Goal: Navigation & Orientation: Understand site structure

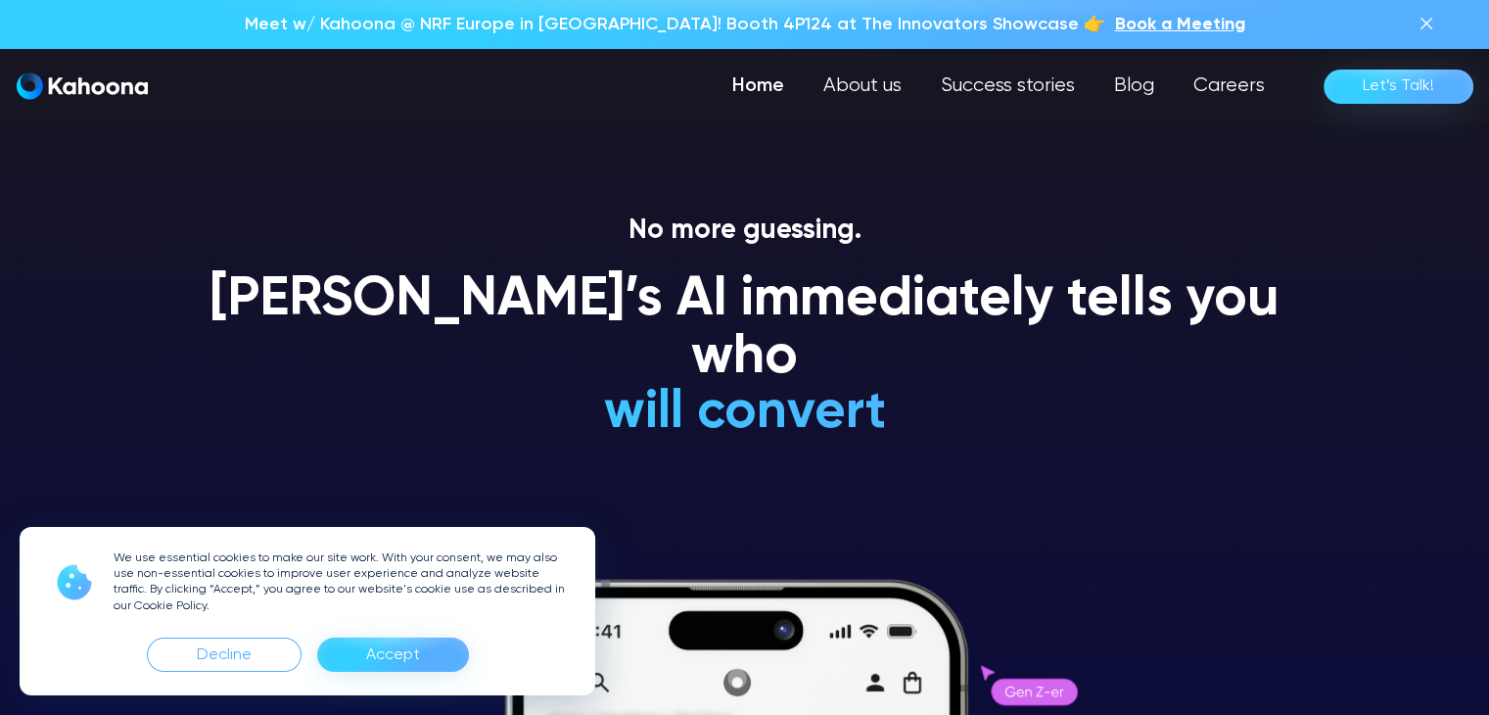
click at [395, 655] on div "Accept" at bounding box center [393, 654] width 54 height 31
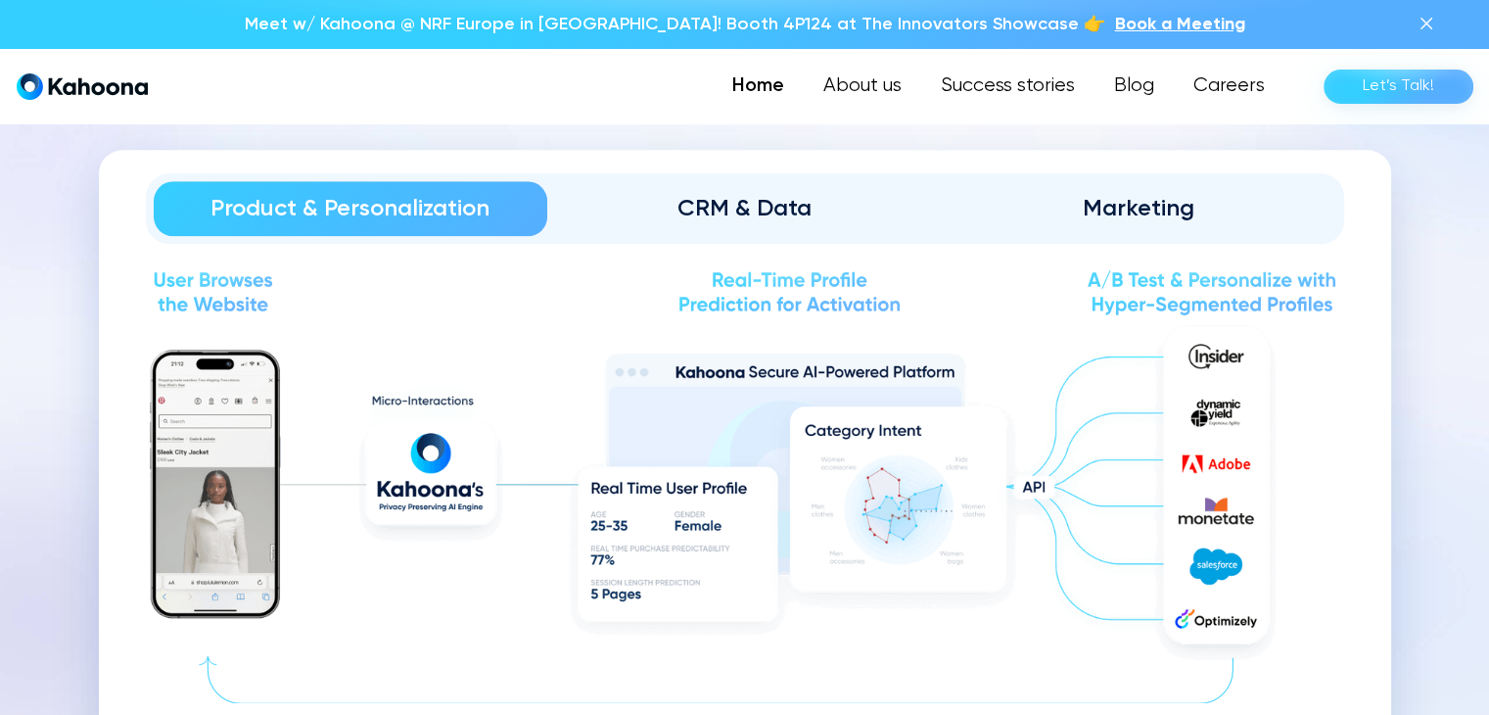
scroll to position [2170, 0]
click at [743, 212] on div "CRM & Data" at bounding box center [745, 207] width 340 height 31
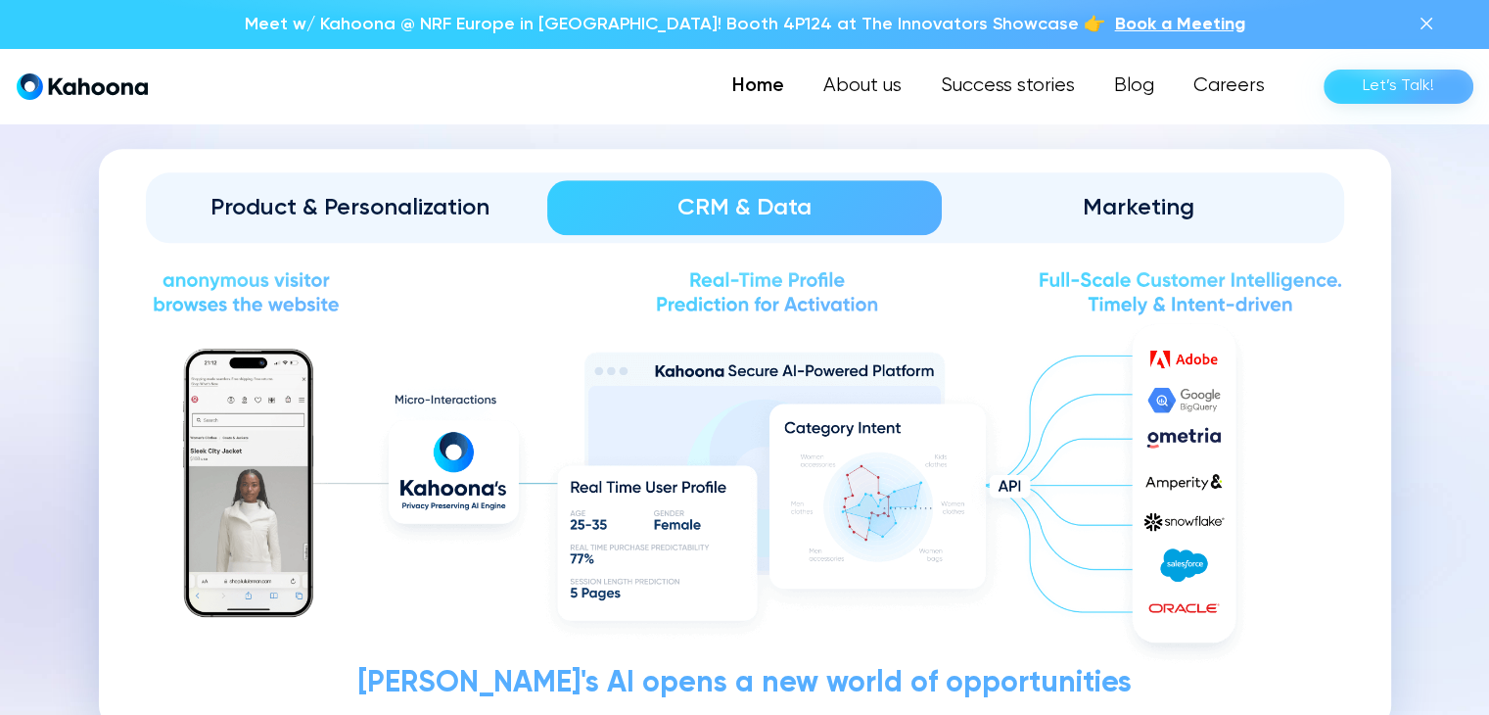
click at [1110, 210] on div "Marketing" at bounding box center [1139, 207] width 340 height 31
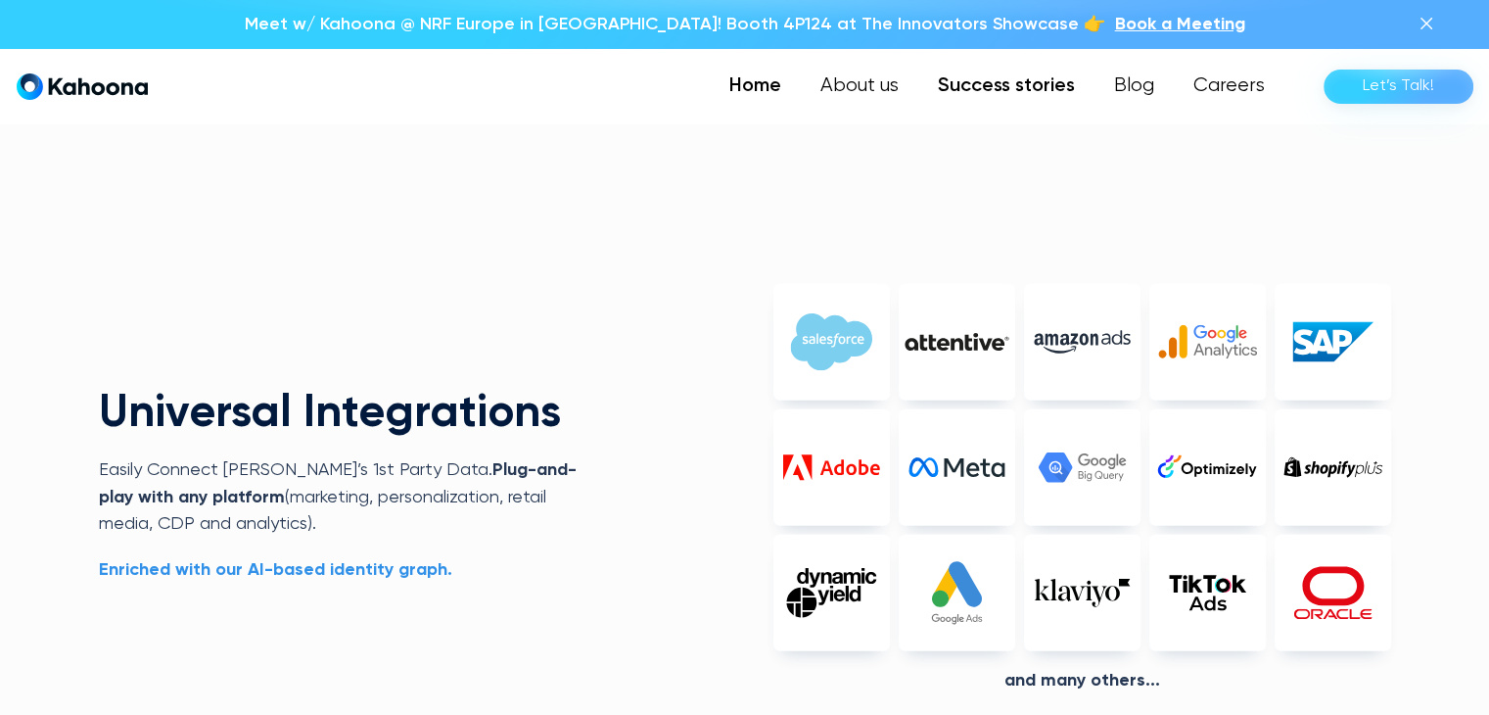
scroll to position [4382, 0]
click at [868, 83] on link "About us" at bounding box center [861, 86] width 119 height 39
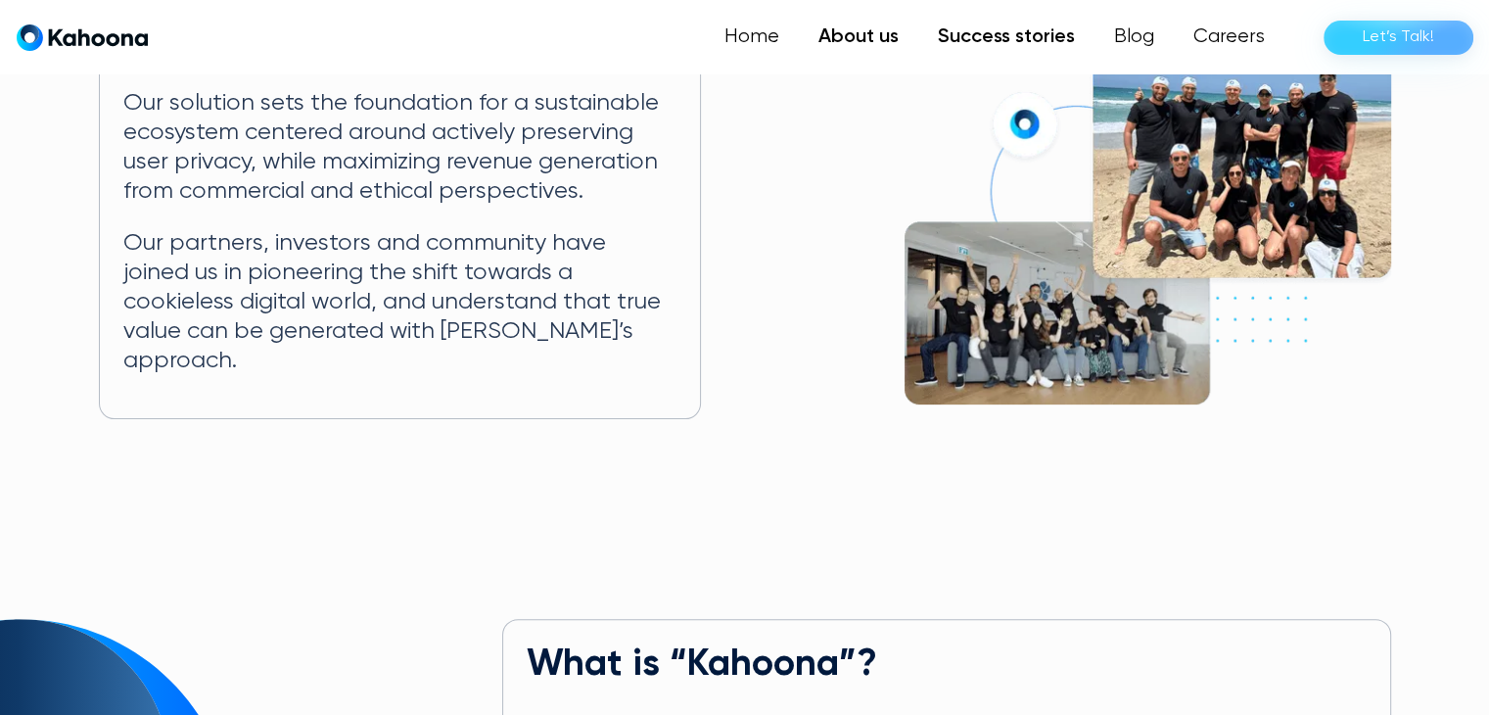
scroll to position [454, 0]
click at [1013, 29] on link "Success stories" at bounding box center [1006, 37] width 176 height 39
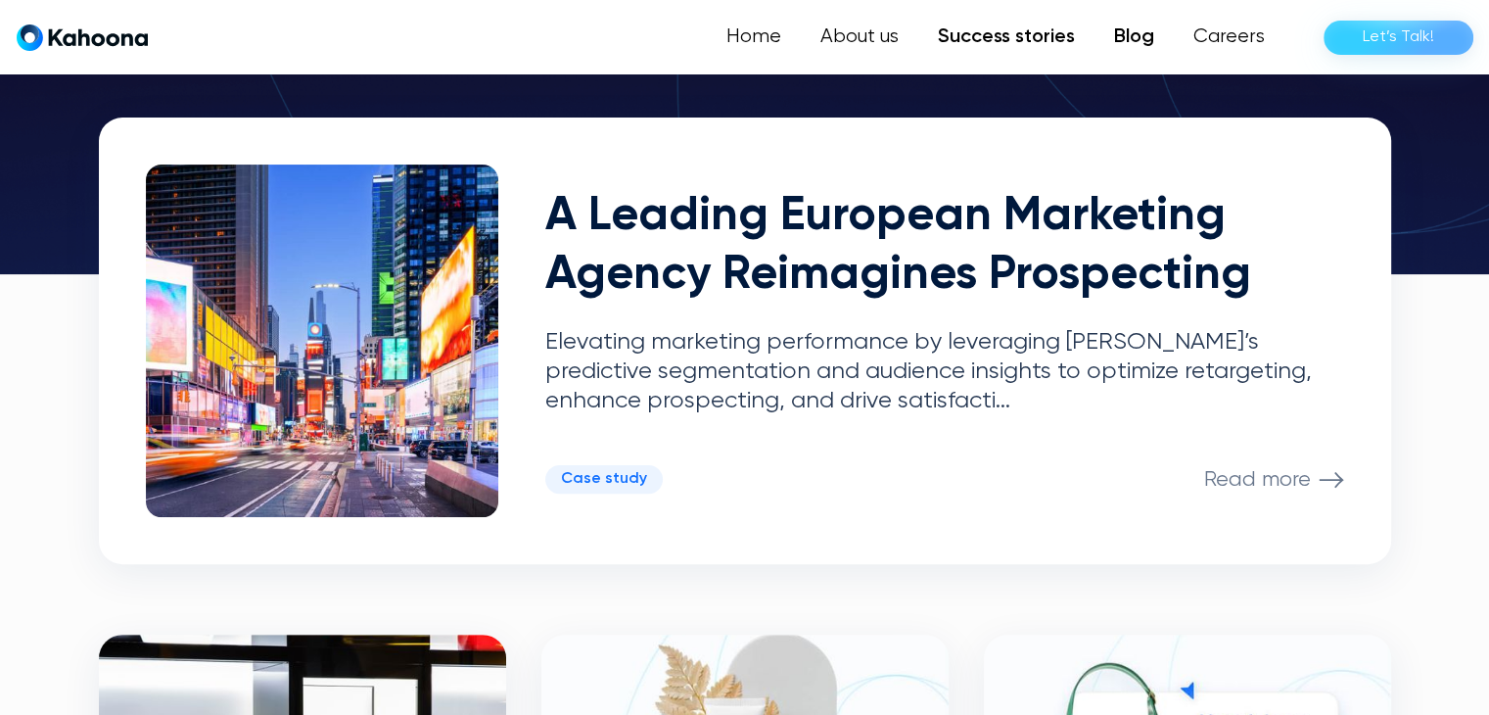
scroll to position [441, 0]
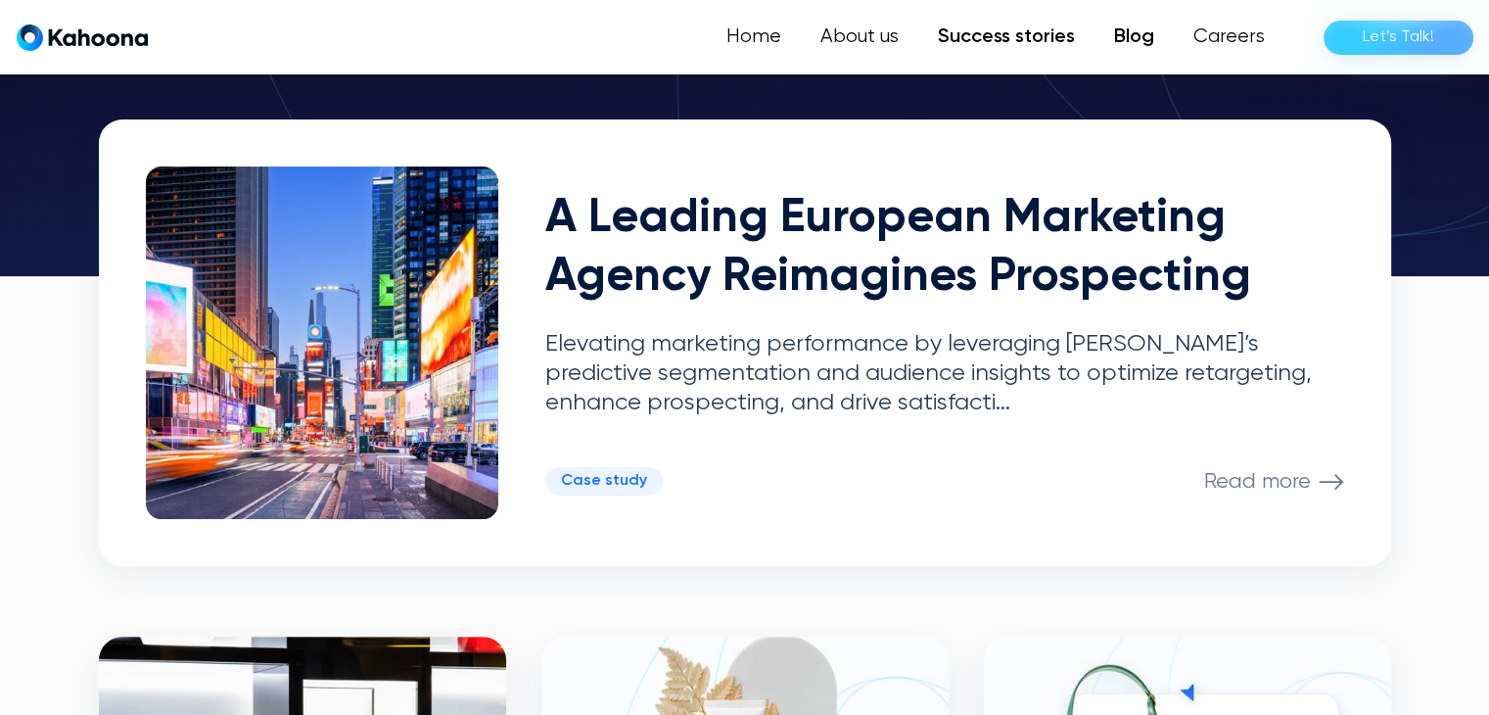
click at [1132, 34] on link "Blog" at bounding box center [1133, 37] width 79 height 39
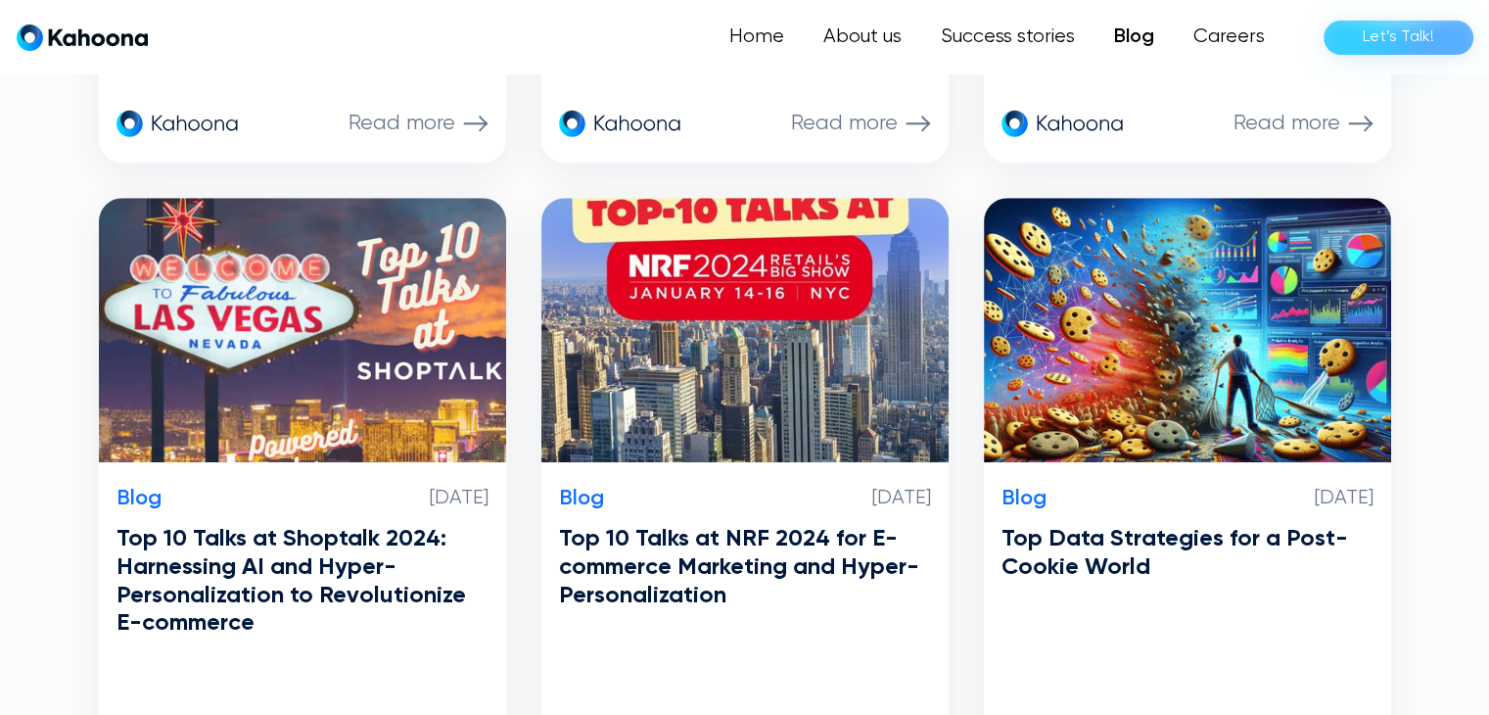
scroll to position [1578, 0]
